Goal: Information Seeking & Learning: Check status

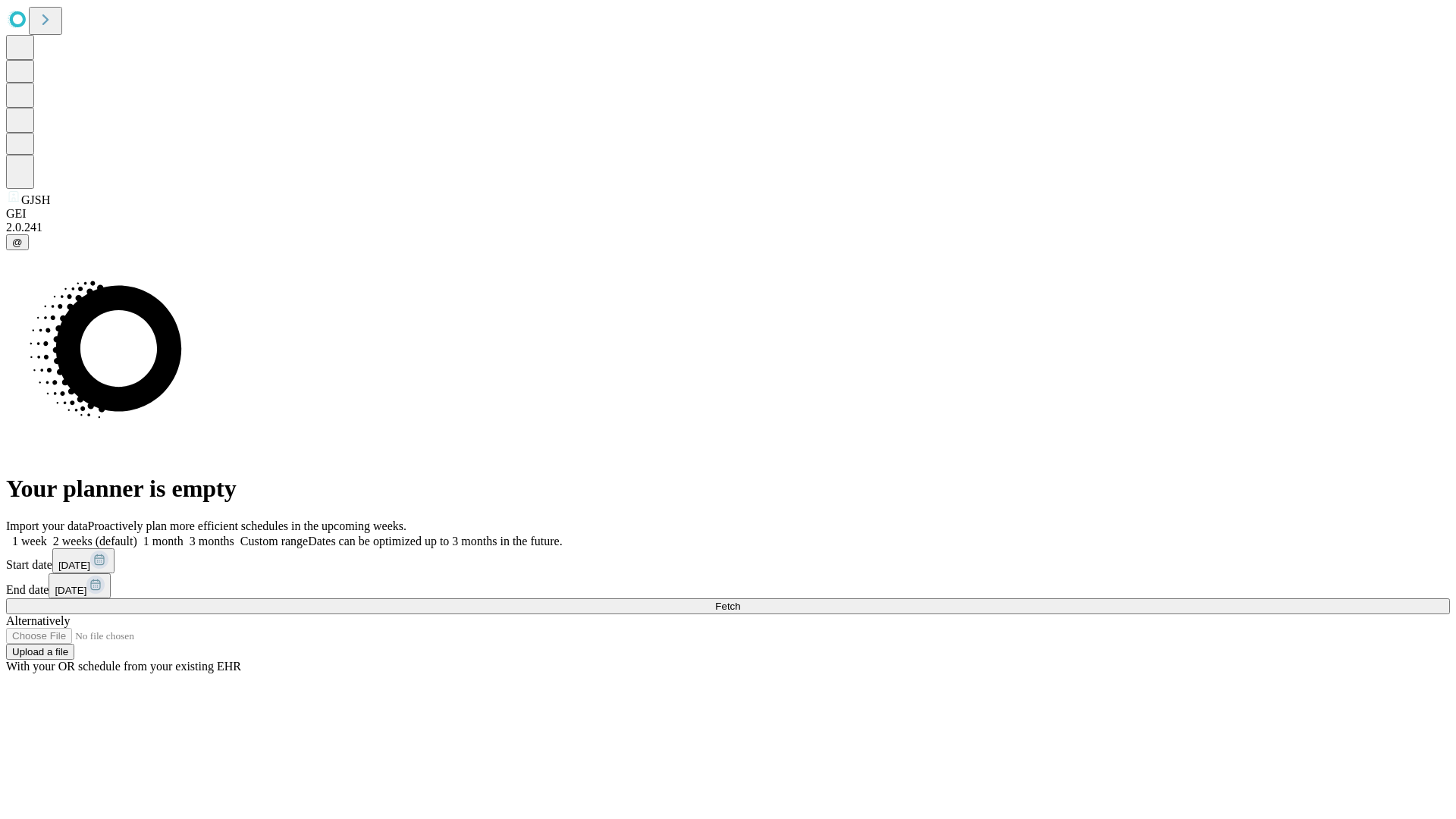
click at [740, 601] on span "Fetch" at bounding box center [728, 607] width 25 height 12
